Goal: Find contact information: Find contact information

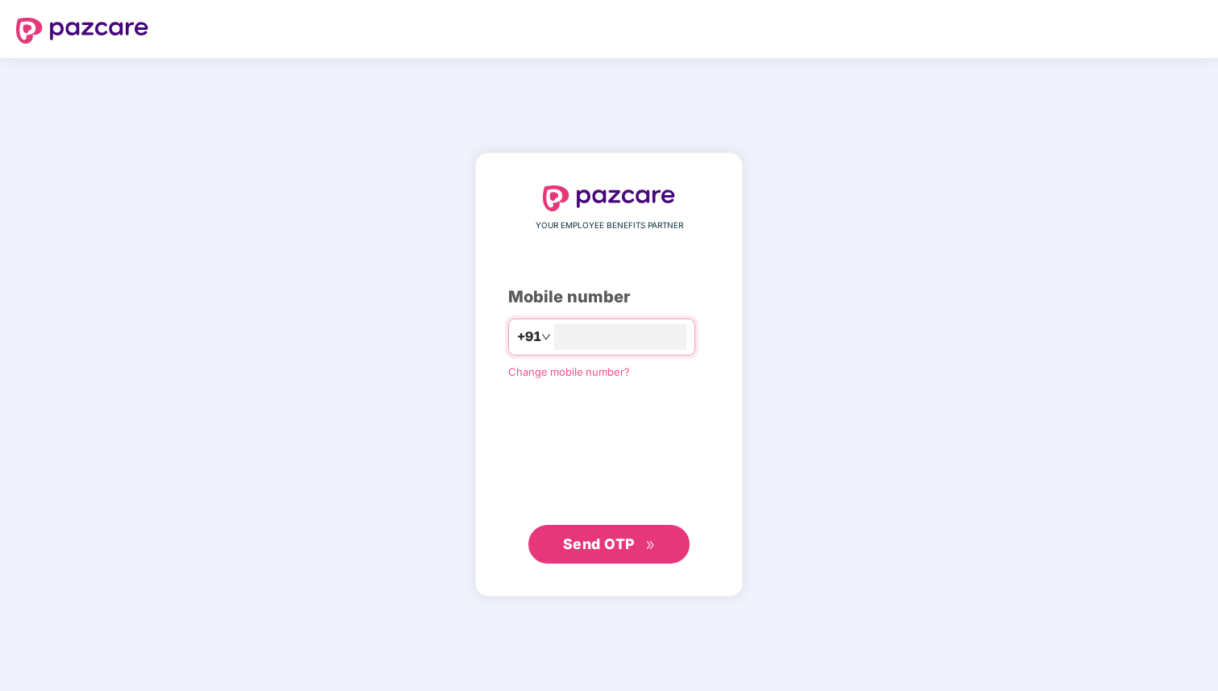
type input "**********"
click at [621, 548] on span "Send OTP" at bounding box center [599, 544] width 72 height 17
drag, startPoint x: 640, startPoint y: 334, endPoint x: 536, endPoint y: 336, distance: 104.1
click at [536, 336] on div "**********" at bounding box center [601, 337] width 187 height 37
type input "**********"
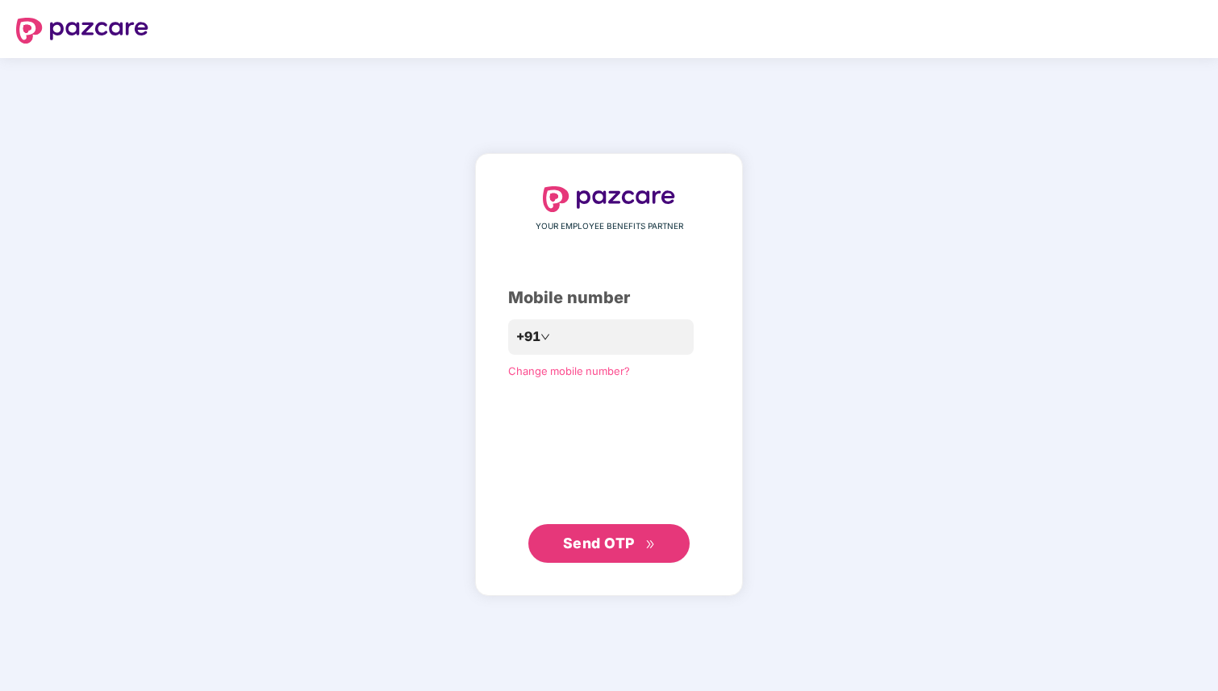
click at [580, 544] on span "Send OTP" at bounding box center [599, 543] width 72 height 17
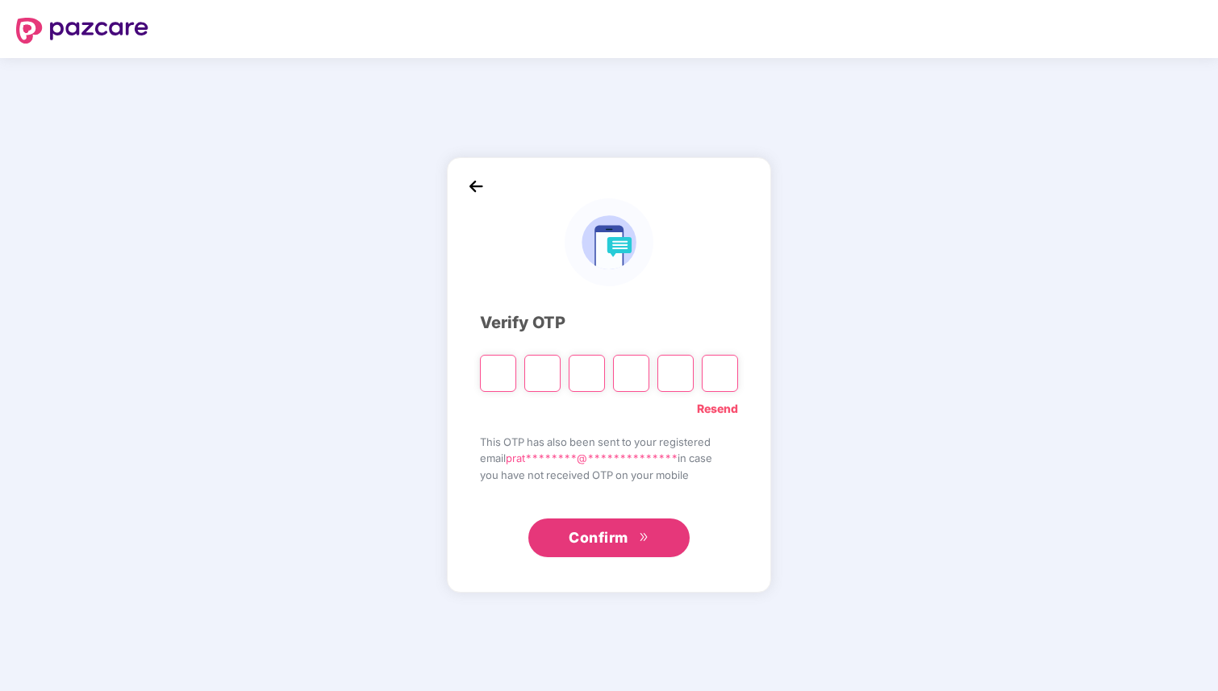
type input "*"
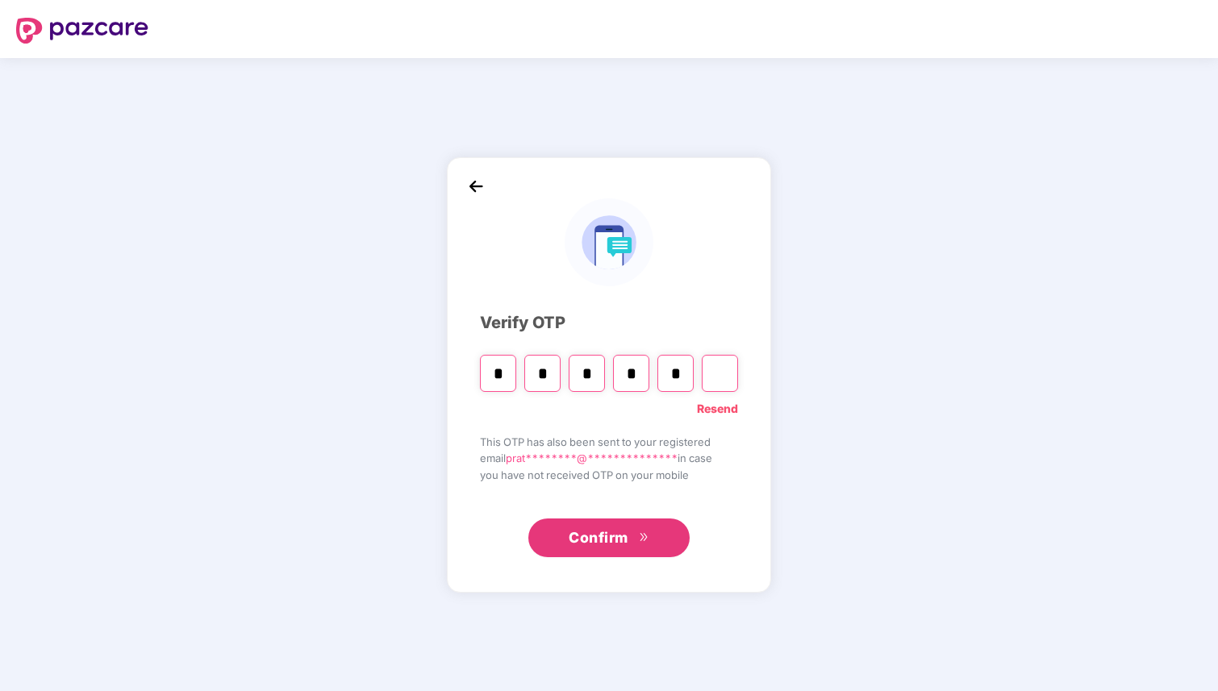
type input "*"
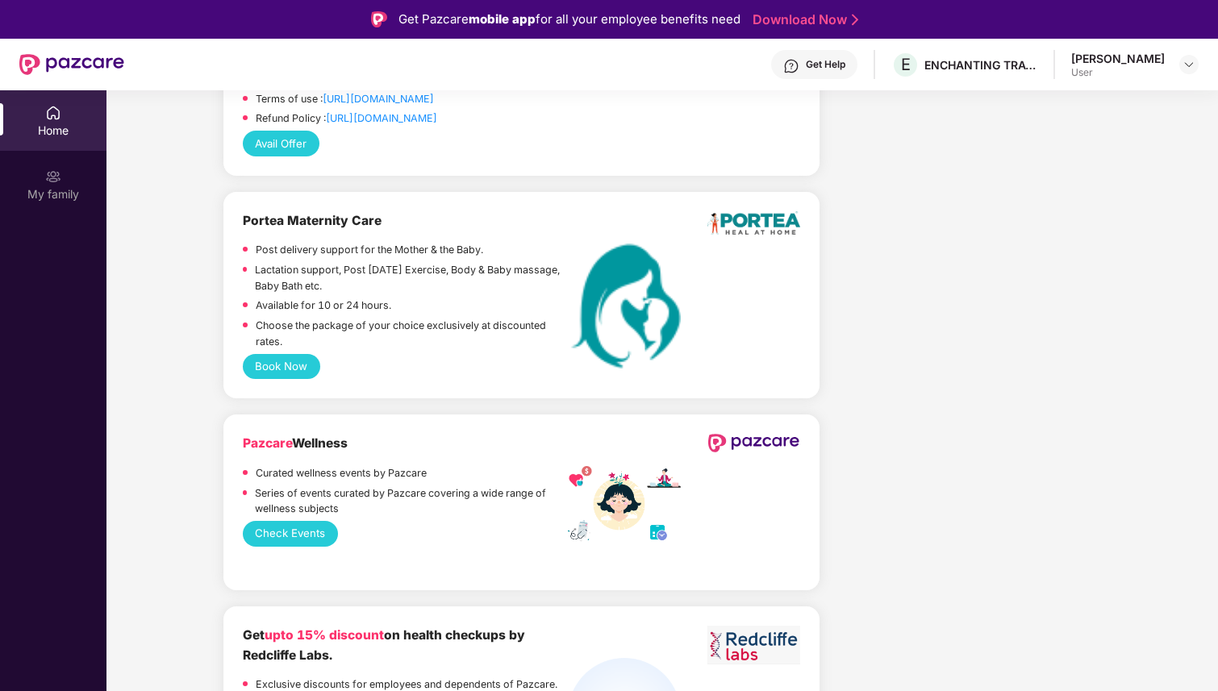
scroll to position [1368, 0]
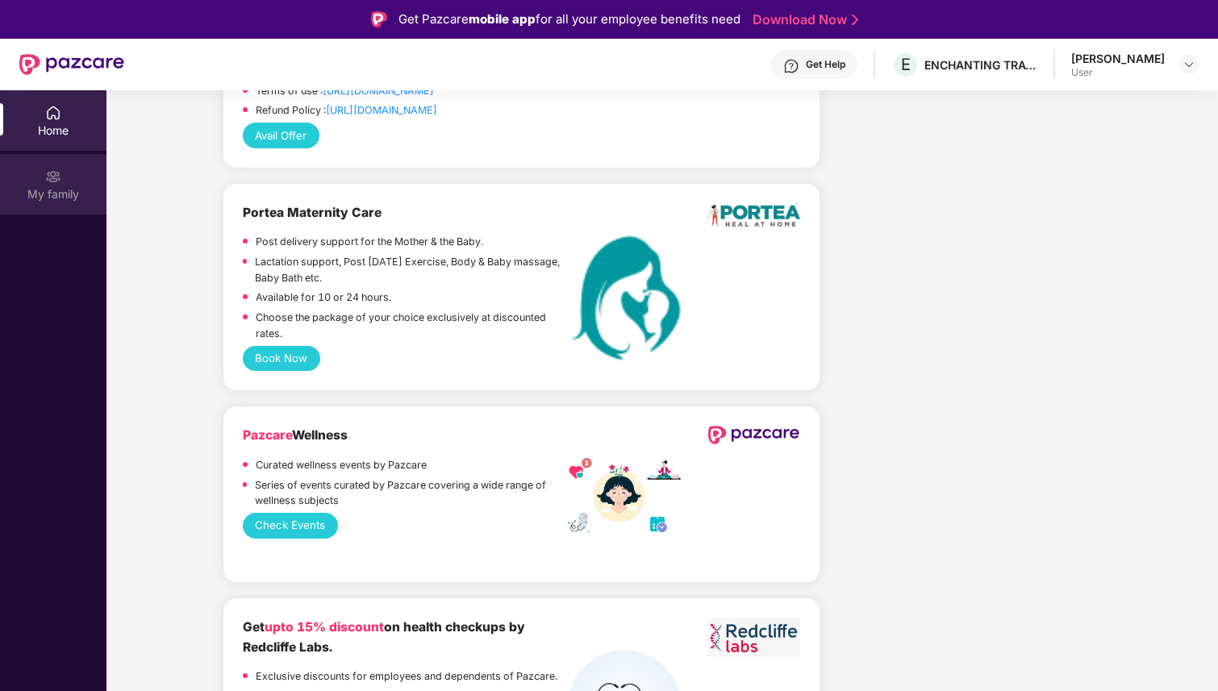
click at [53, 178] on img at bounding box center [53, 177] width 16 height 16
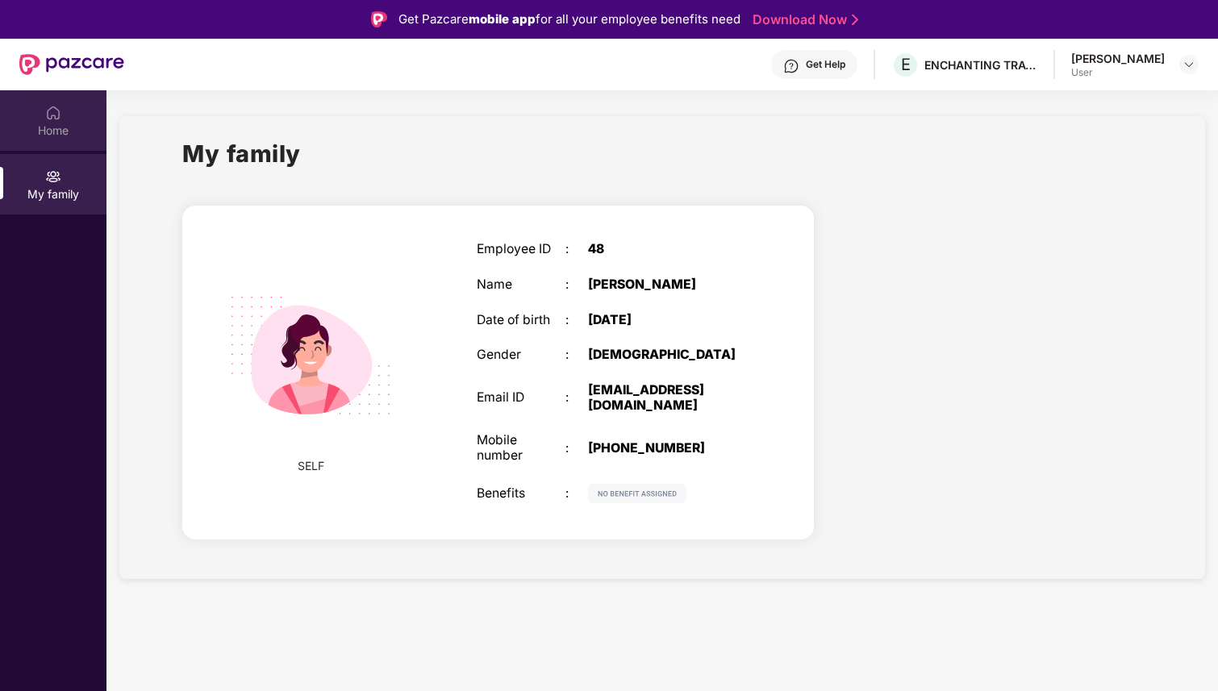
click at [49, 123] on div "Home" at bounding box center [53, 131] width 106 height 16
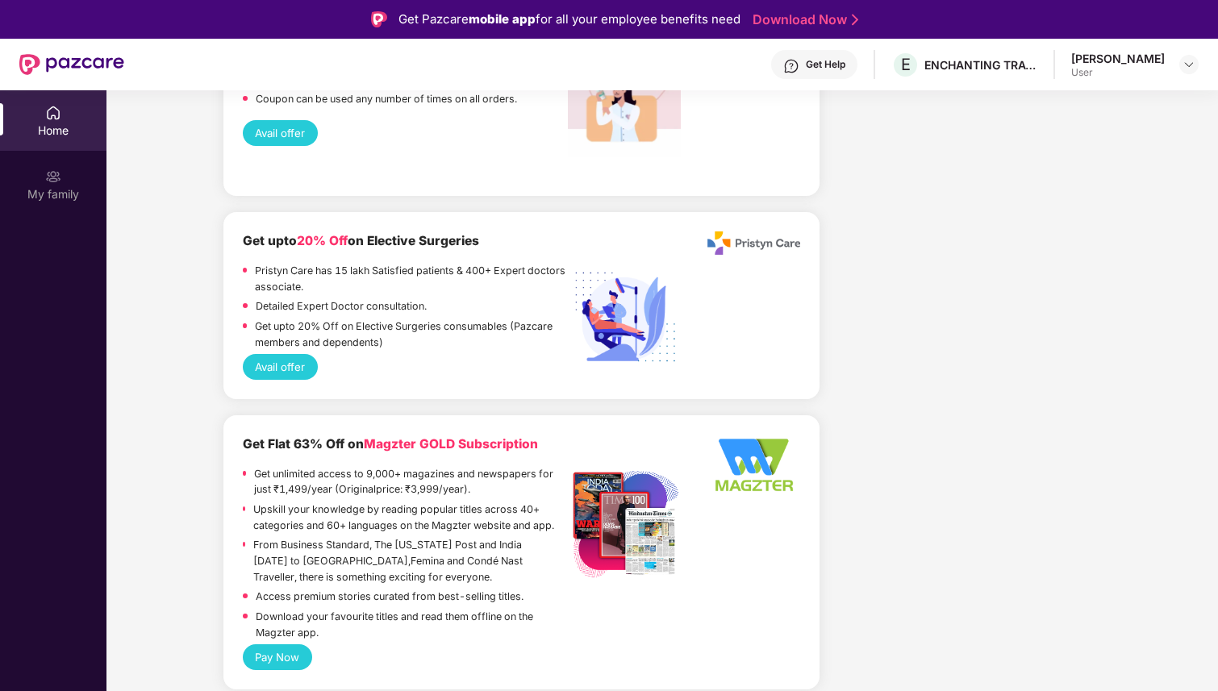
scroll to position [2728, 0]
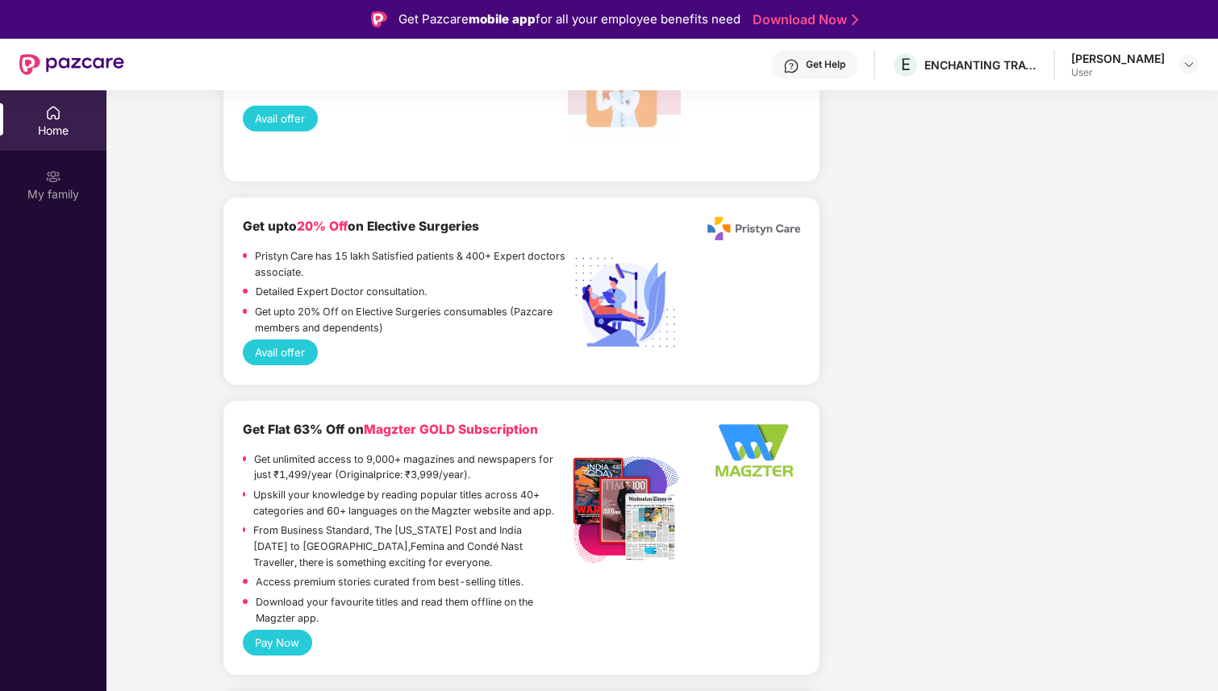
click at [98, 100] on div "Home" at bounding box center [53, 120] width 106 height 60
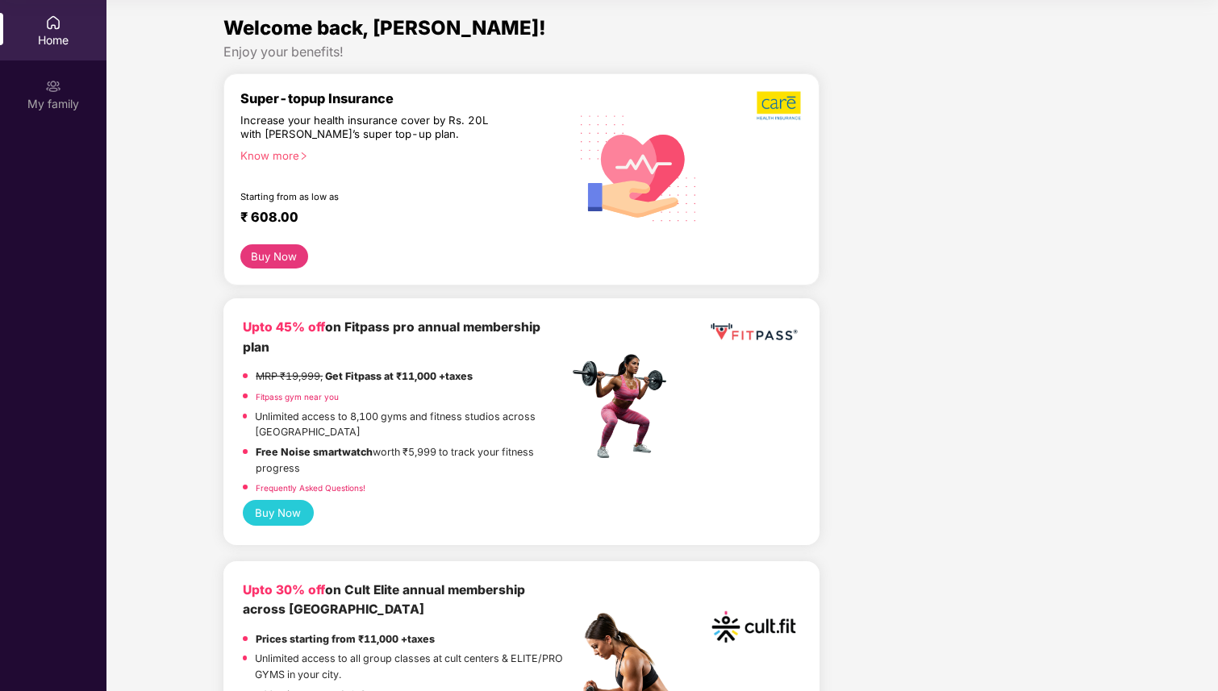
scroll to position [0, 0]
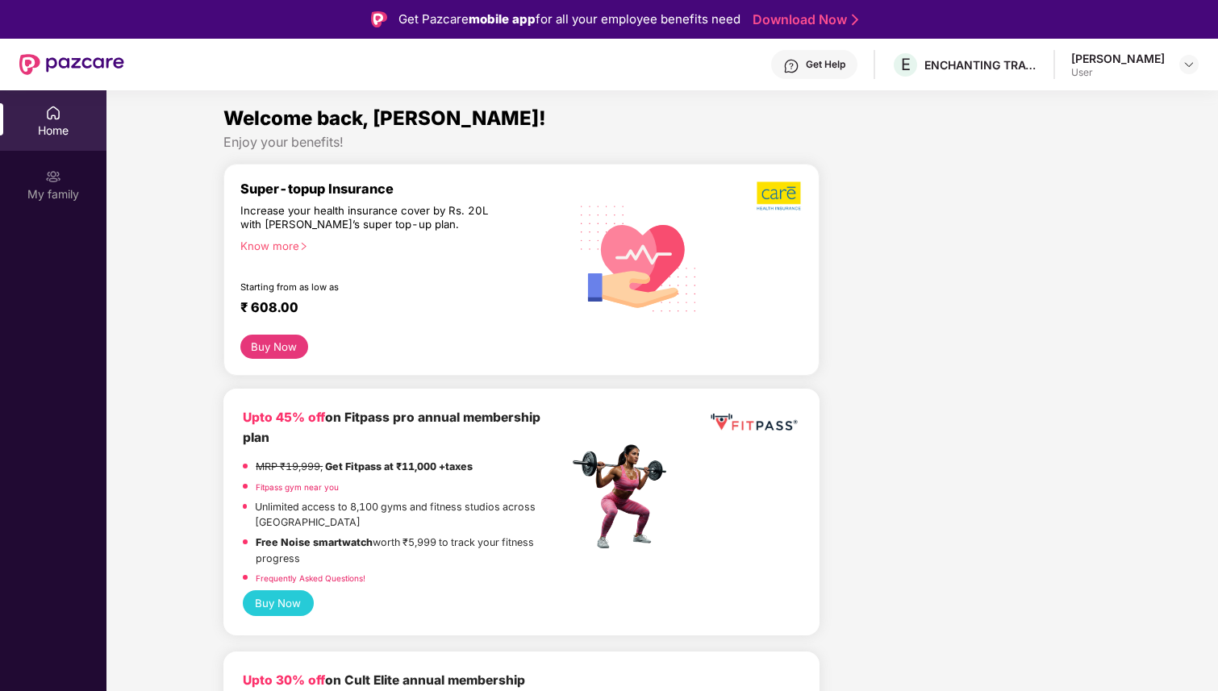
click at [845, 70] on div "Get Help" at bounding box center [826, 64] width 40 height 13
click at [1194, 59] on img at bounding box center [1188, 64] width 13 height 13
click at [1186, 62] on img at bounding box center [1188, 64] width 13 height 13
click at [845, 69] on div "Get Help" at bounding box center [826, 64] width 40 height 13
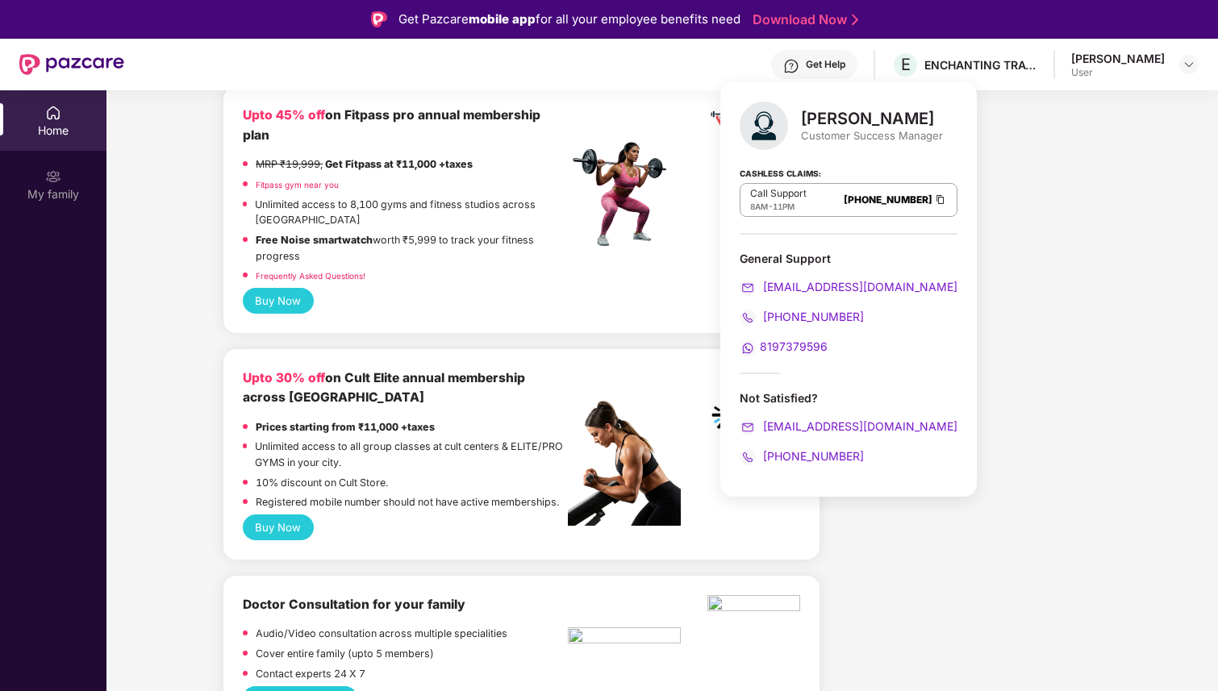
scroll to position [320, 0]
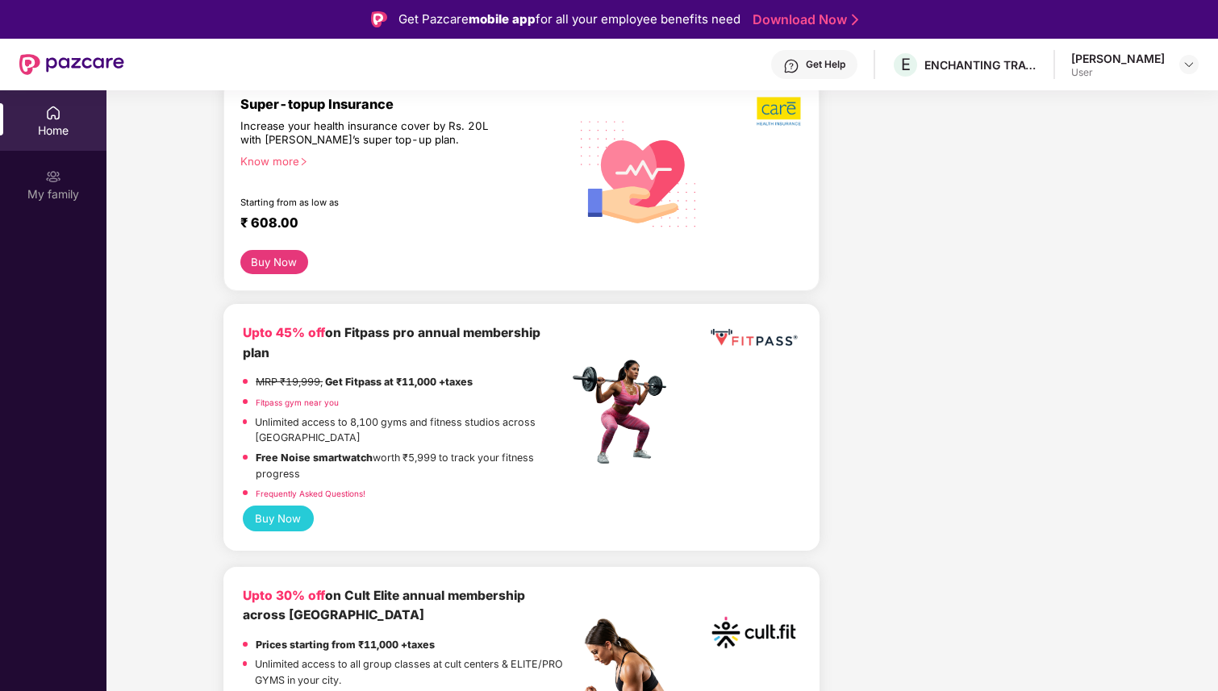
scroll to position [0, 0]
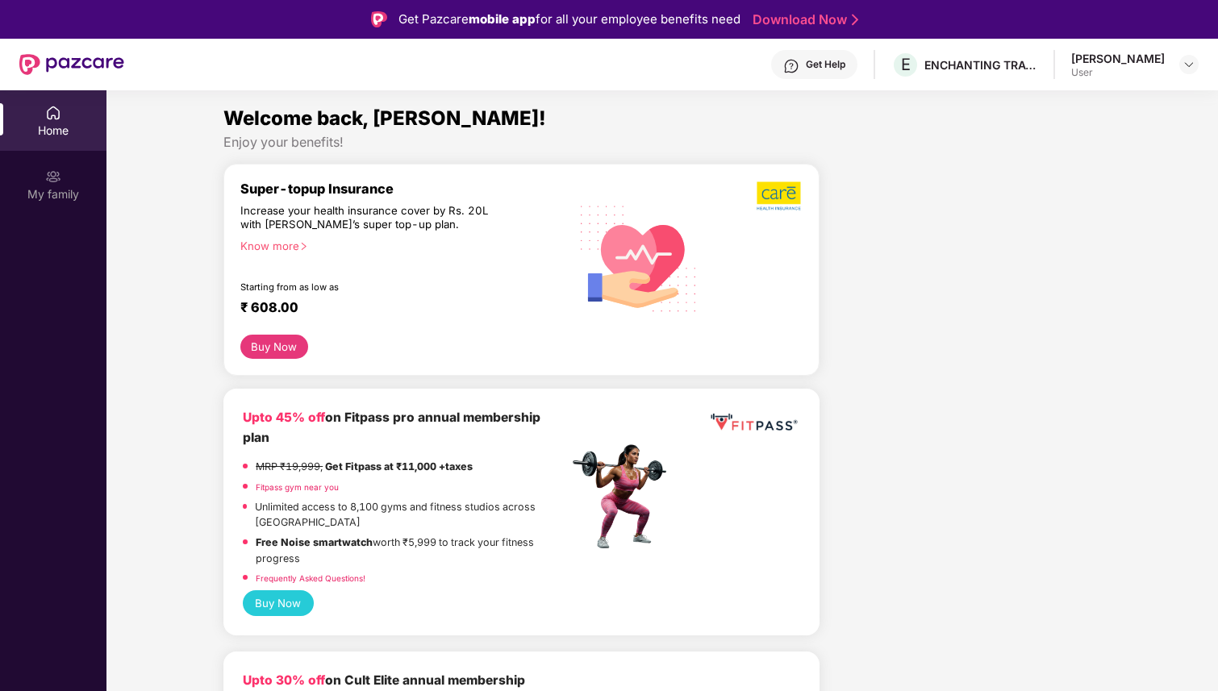
click at [61, 106] on div "Home" at bounding box center [53, 120] width 106 height 60
click at [1206, 69] on header "Get Help E ENCHANTING TRAVELS PVT LTD Pratha Arora User" at bounding box center [609, 65] width 1218 height 52
click at [1194, 68] on img at bounding box center [1188, 64] width 13 height 13
click at [1179, 64] on div at bounding box center [1188, 64] width 19 height 19
click at [51, 177] on img at bounding box center [53, 177] width 16 height 16
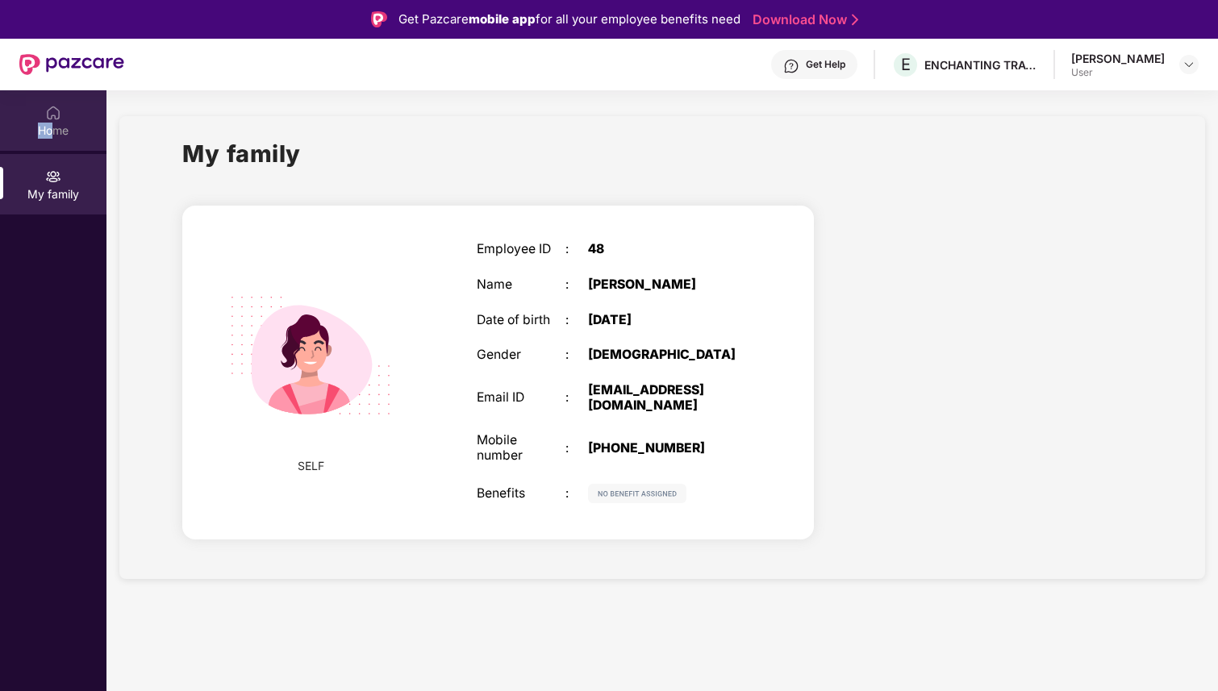
click at [54, 123] on div "Home" at bounding box center [53, 131] width 106 height 16
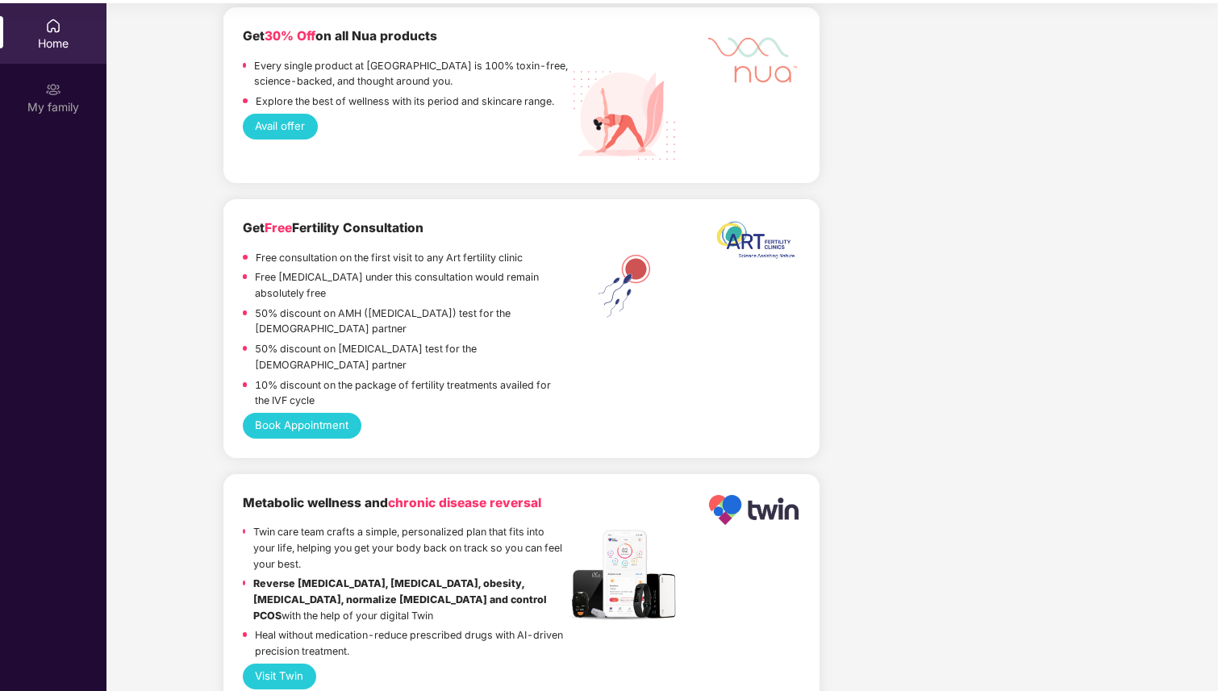
scroll to position [88, 0]
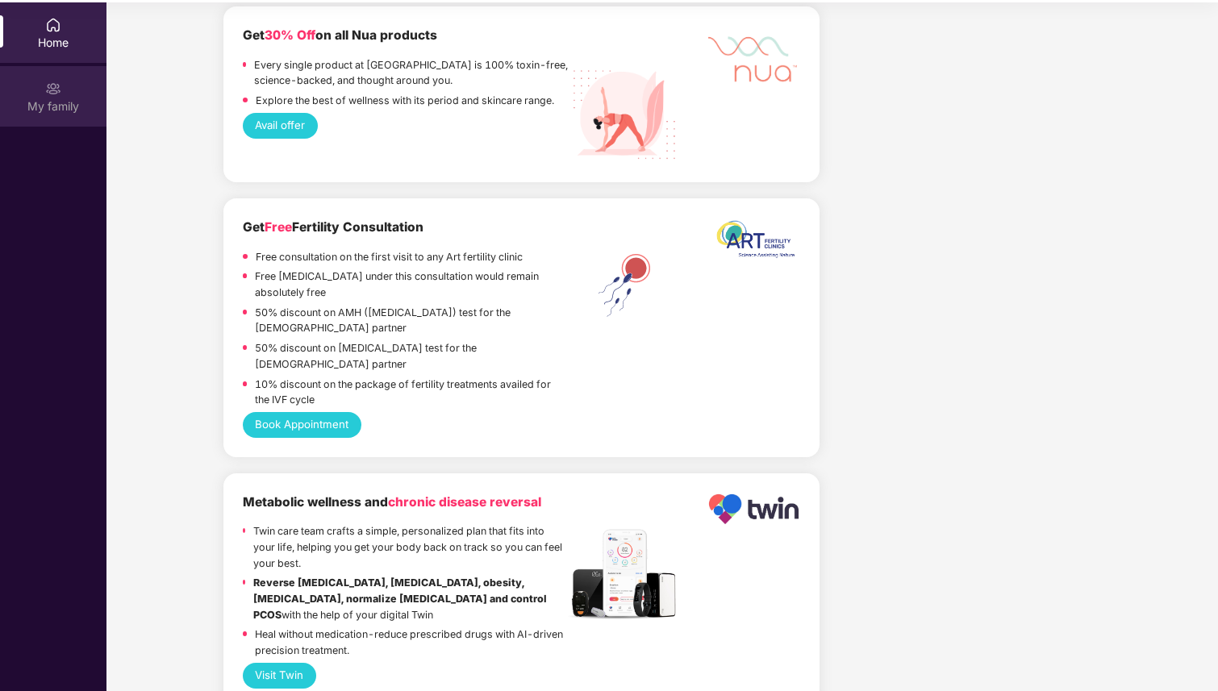
click at [47, 70] on div "My family" at bounding box center [53, 96] width 106 height 60
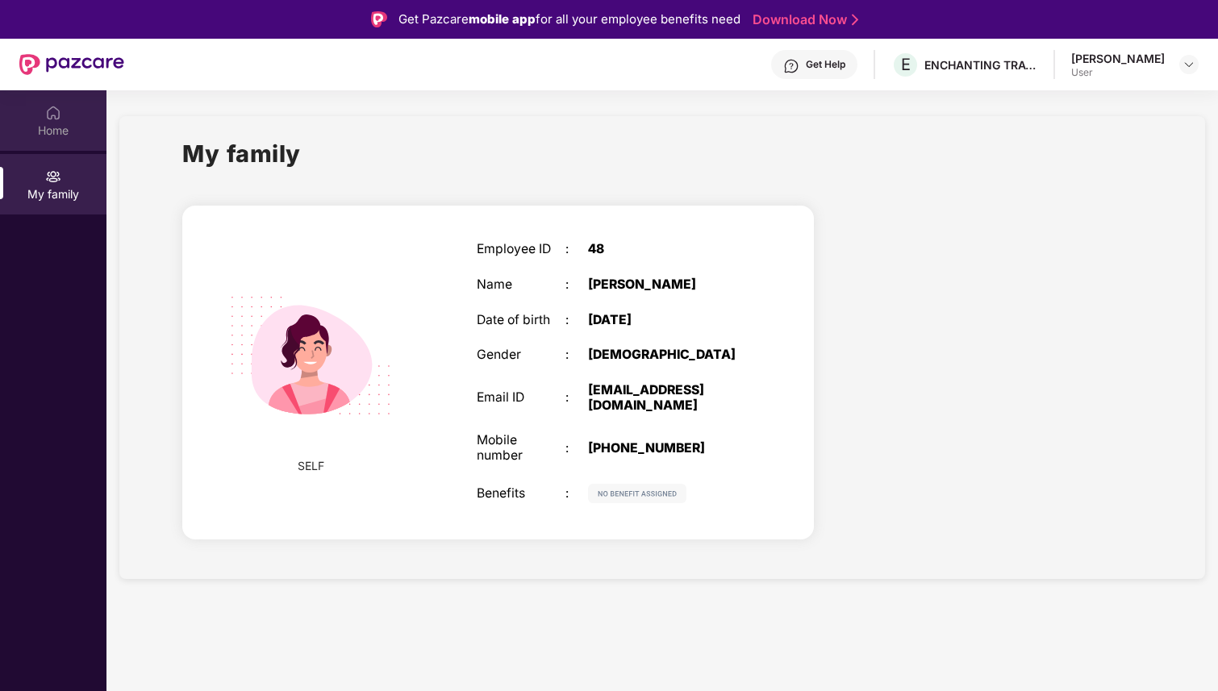
click at [52, 115] on img at bounding box center [53, 113] width 16 height 16
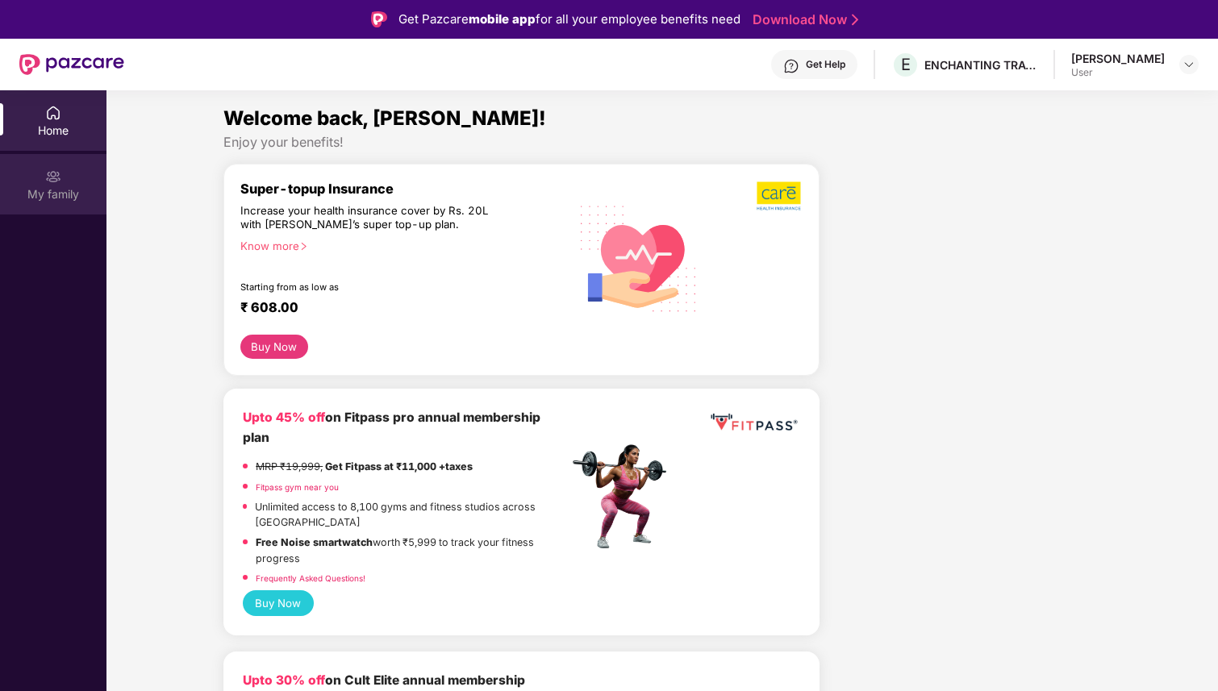
click at [52, 176] on img at bounding box center [53, 177] width 16 height 16
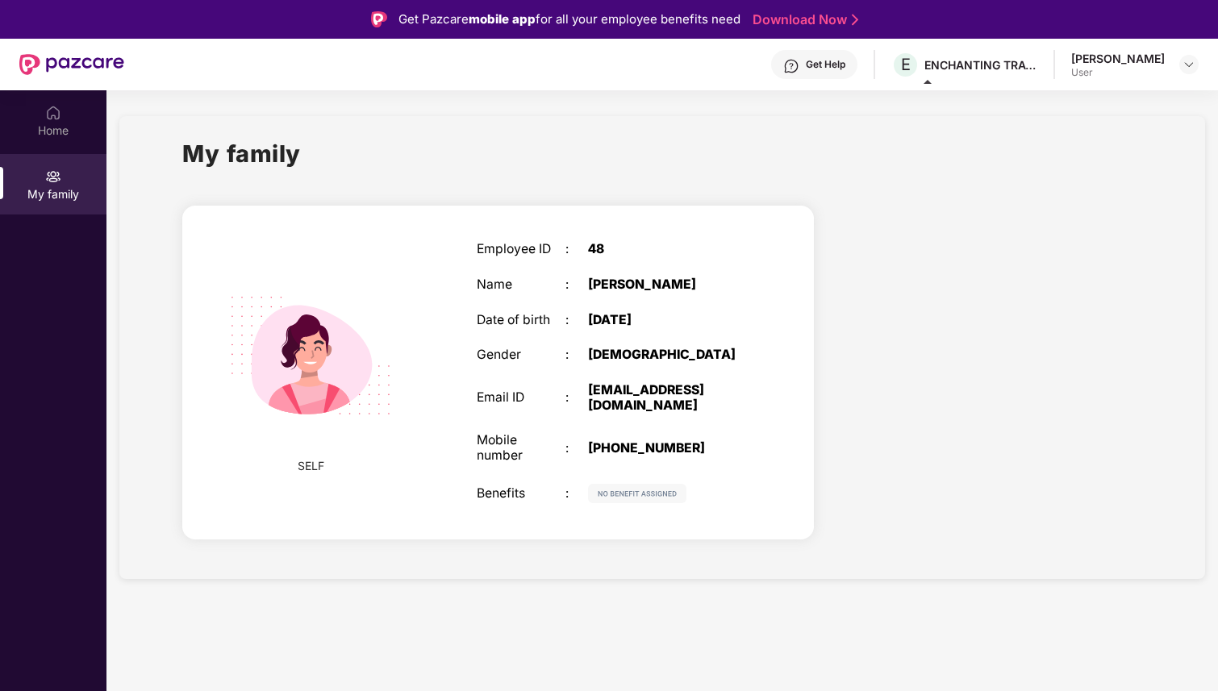
click at [924, 82] on span at bounding box center [927, 82] width 8 height 4
click at [57, 124] on div "Home" at bounding box center [53, 131] width 106 height 16
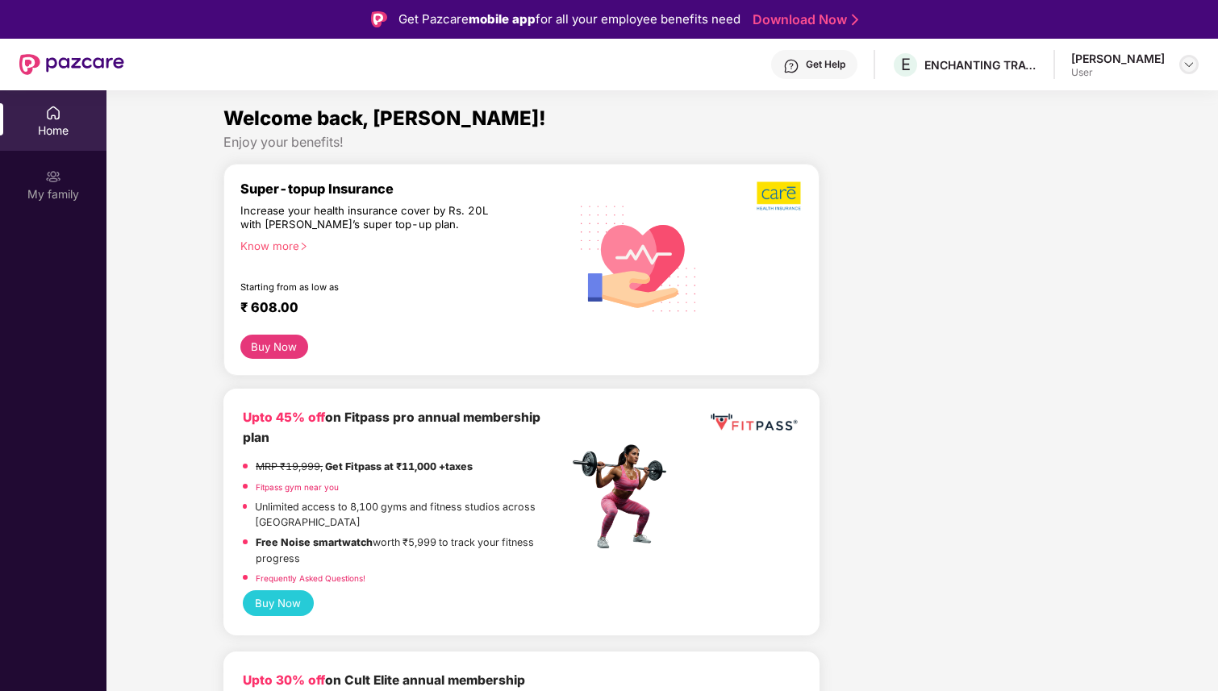
click at [1186, 68] on img at bounding box center [1188, 64] width 13 height 13
click at [1186, 66] on img at bounding box center [1188, 64] width 13 height 13
click at [911, 66] on span "E" at bounding box center [906, 64] width 10 height 19
click at [36, 127] on div "Home" at bounding box center [53, 131] width 106 height 16
click at [76, 55] on img at bounding box center [71, 64] width 105 height 21
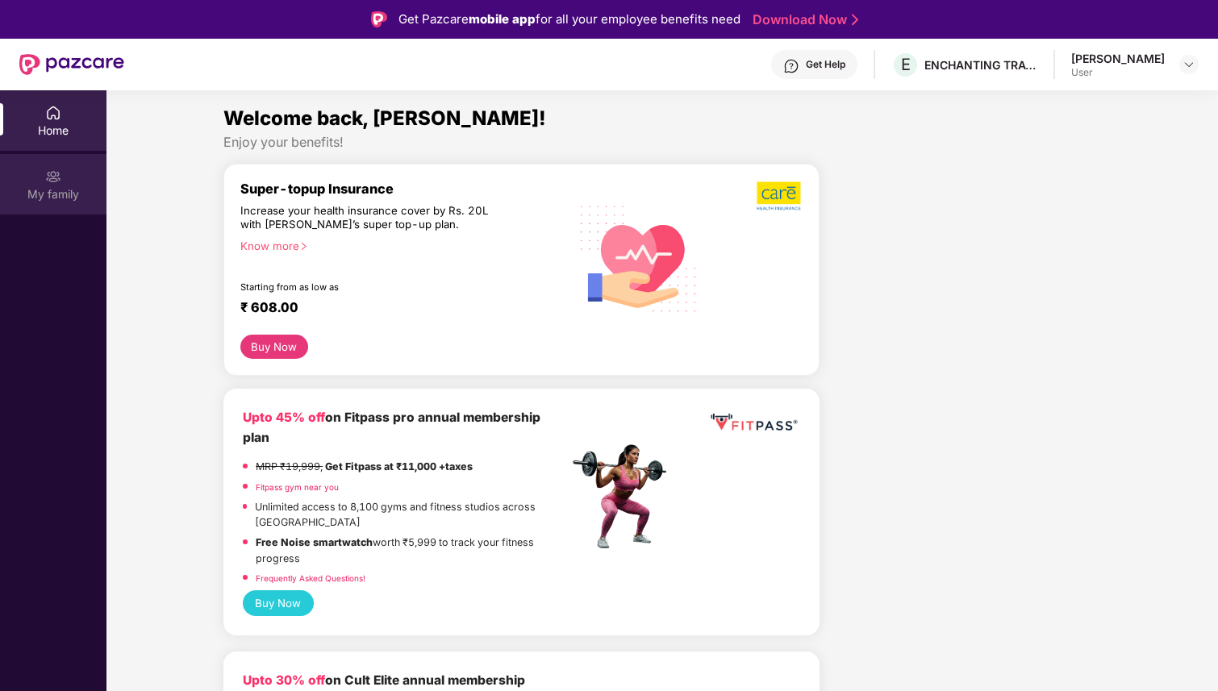
click at [46, 191] on div "My family" at bounding box center [53, 194] width 106 height 16
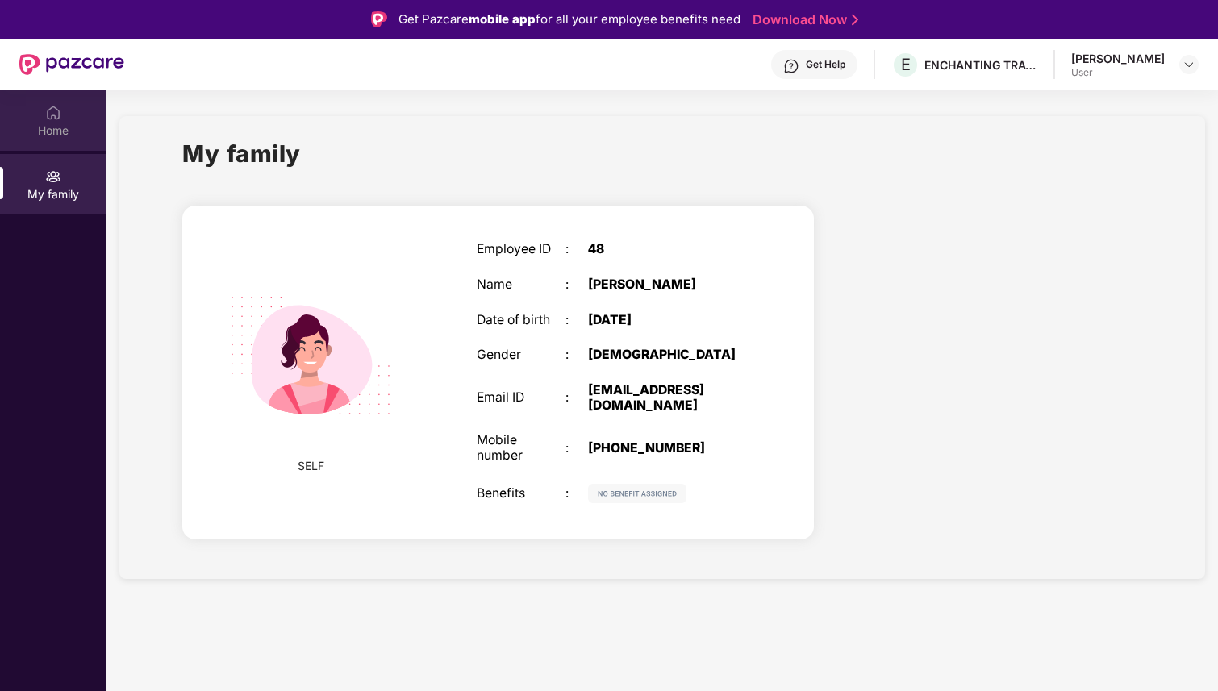
click at [51, 128] on div "Home" at bounding box center [53, 131] width 106 height 16
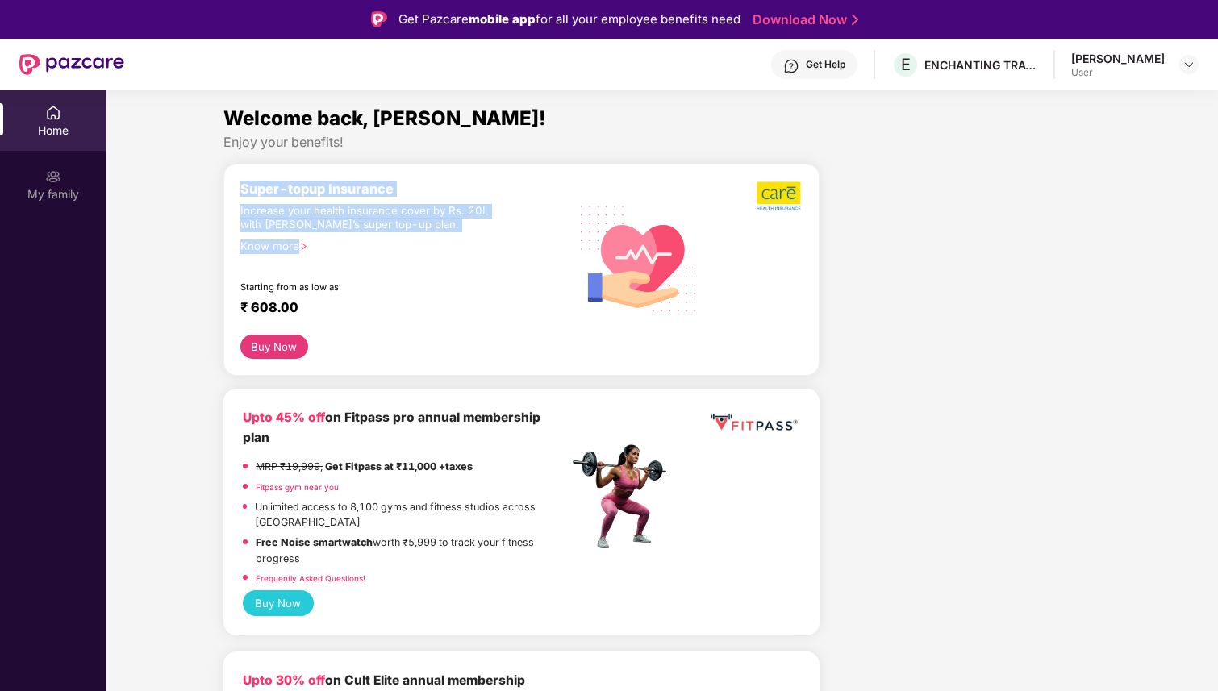
drag, startPoint x: 241, startPoint y: 186, endPoint x: 356, endPoint y: 273, distance: 143.9
click at [356, 273] on div "Super-topup Insurance Increase your health insurance cover by Rs. 20L with [PER…" at bounding box center [404, 258] width 328 height 154
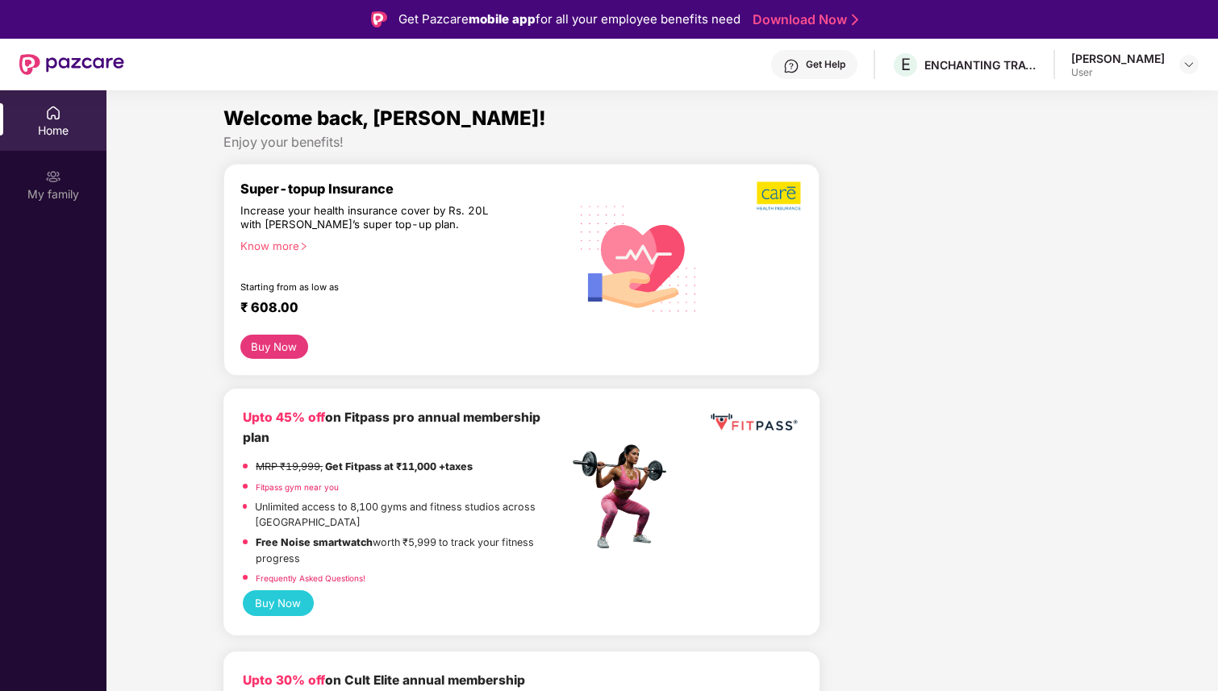
click at [390, 148] on div "Enjoy your benefits!" at bounding box center [661, 142] width 877 height 17
click at [1190, 69] on img at bounding box center [1188, 64] width 13 height 13
click at [911, 67] on span "E" at bounding box center [906, 64] width 10 height 19
click at [841, 62] on div "Get Help" at bounding box center [826, 64] width 40 height 13
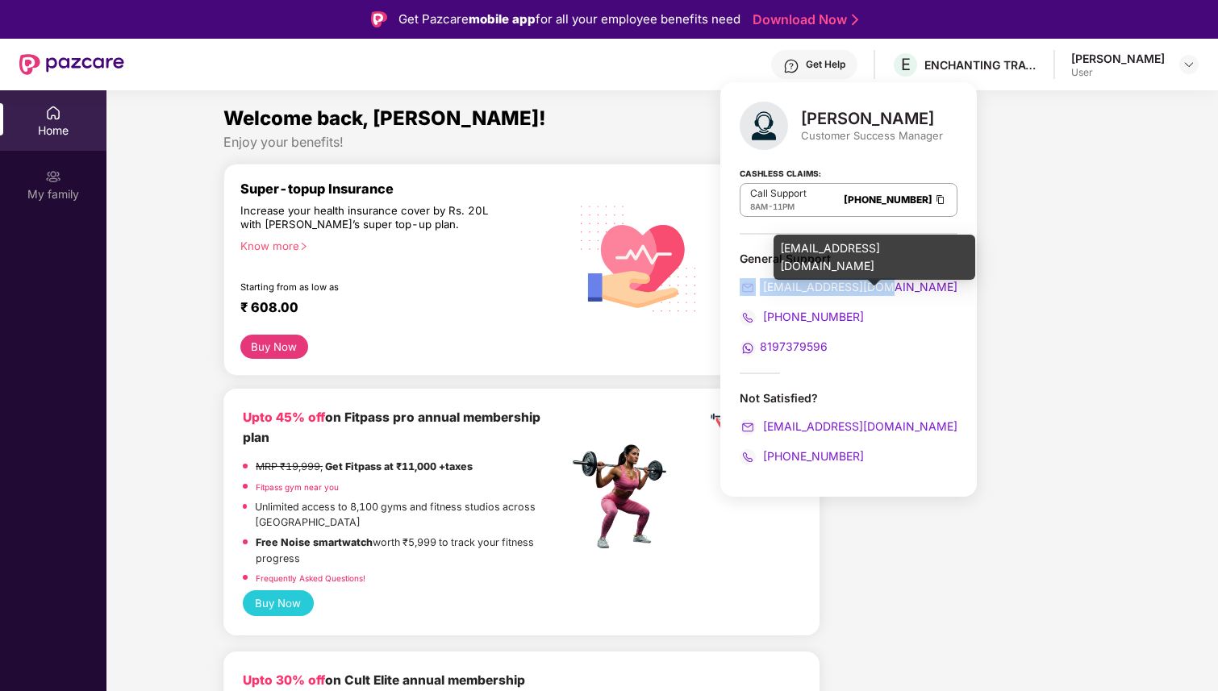
copy link "[EMAIL_ADDRESS][DOMAIN_NAME]"
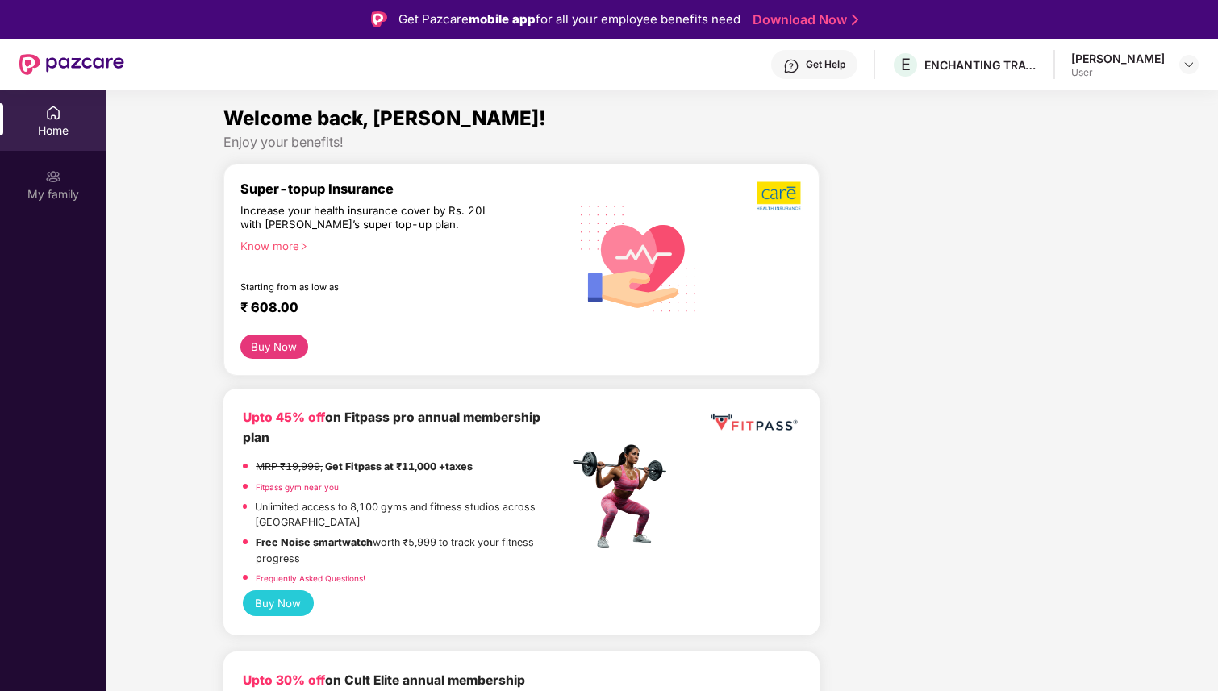
click at [842, 65] on div "Get Help" at bounding box center [826, 64] width 40 height 13
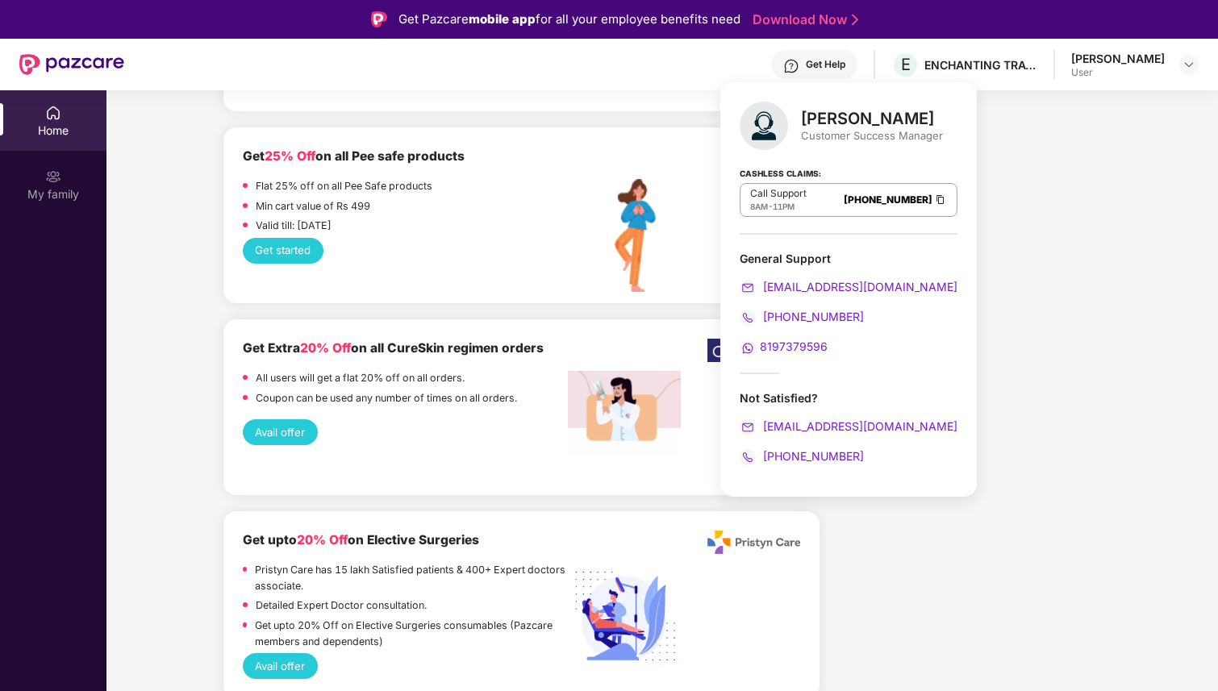
scroll to position [2417, 0]
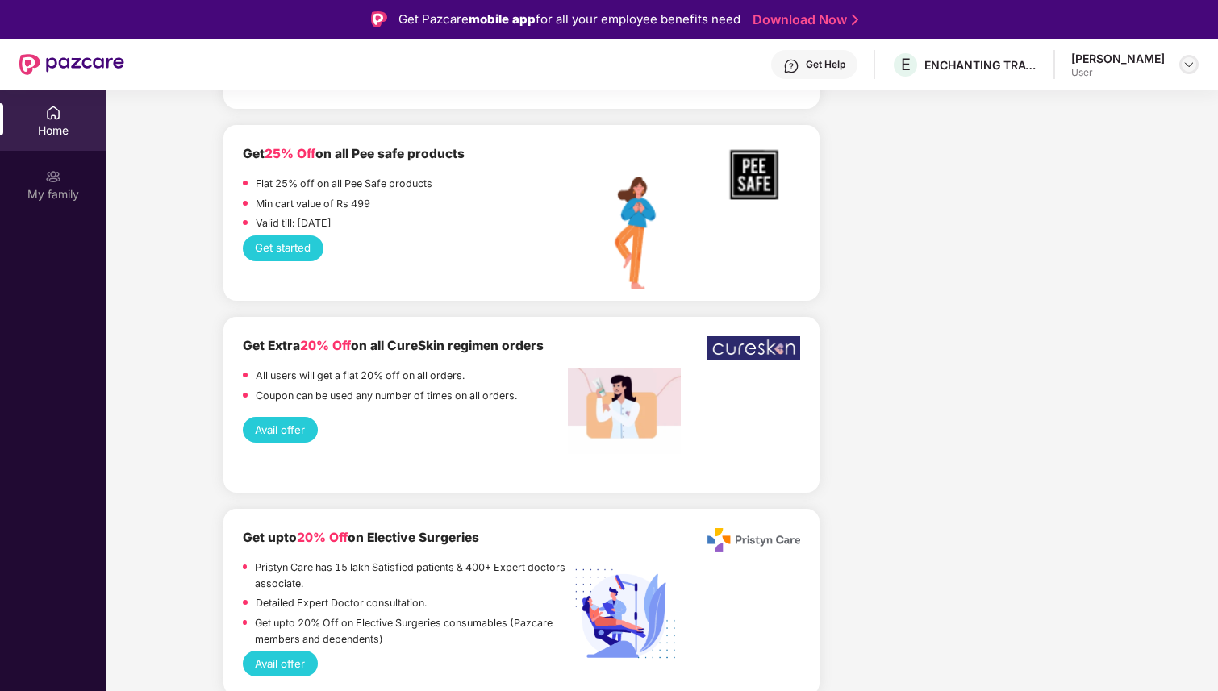
click at [1190, 65] on img at bounding box center [1188, 64] width 13 height 13
